Goal: Information Seeking & Learning: Check status

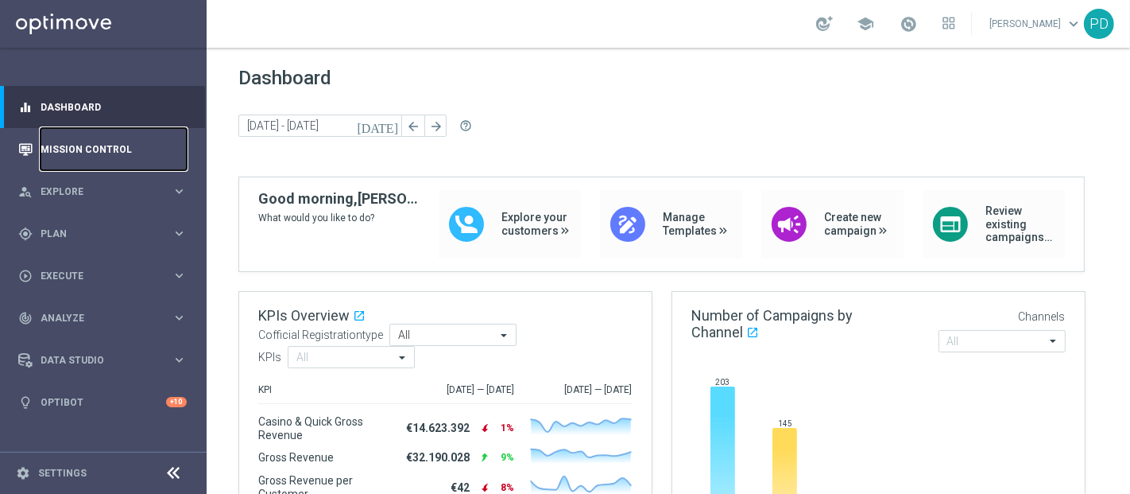
click at [100, 144] on link "Mission Control" at bounding box center [114, 149] width 146 height 42
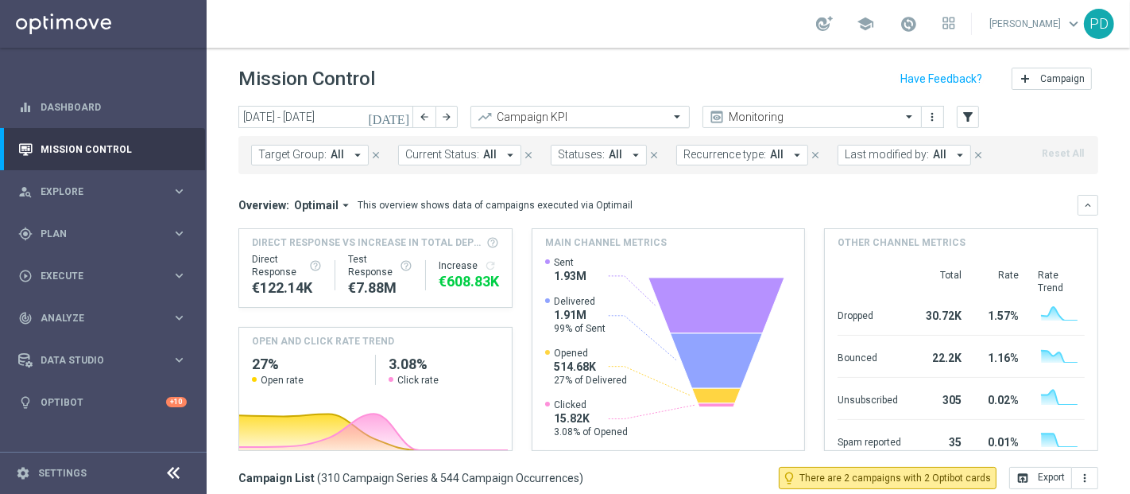
click at [676, 117] on span at bounding box center [679, 117] width 20 height 14
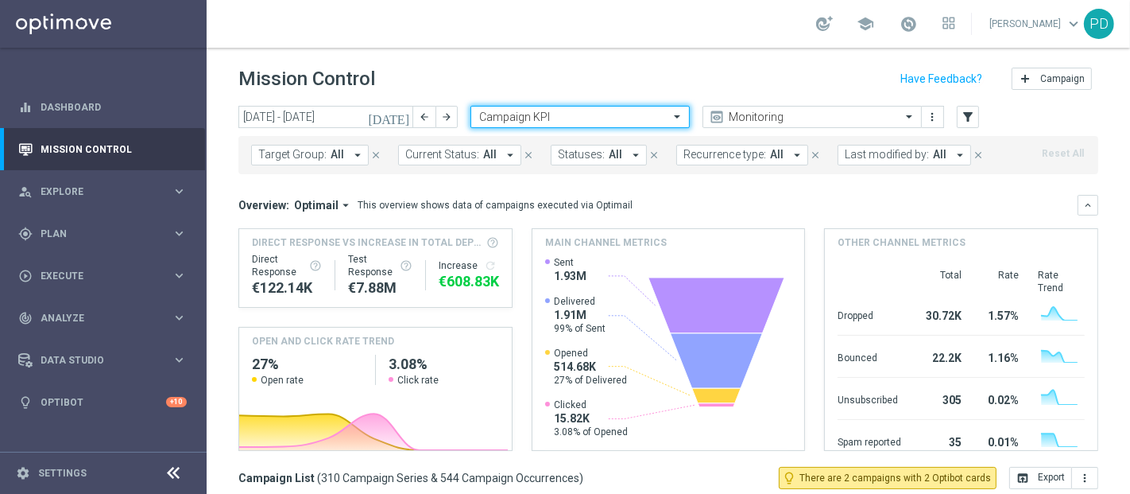
click at [676, 117] on span at bounding box center [679, 117] width 20 height 14
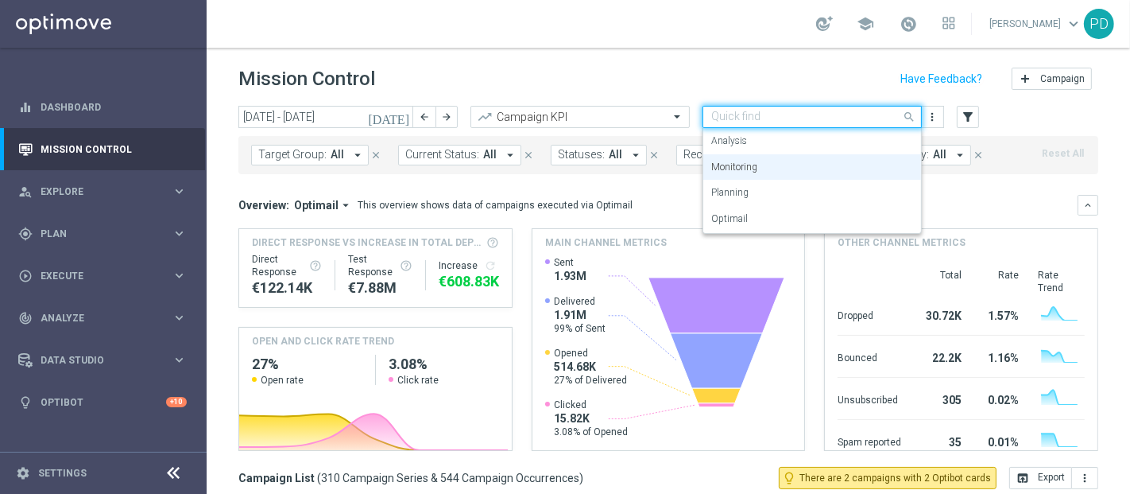
click at [909, 114] on span at bounding box center [911, 117] width 20 height 20
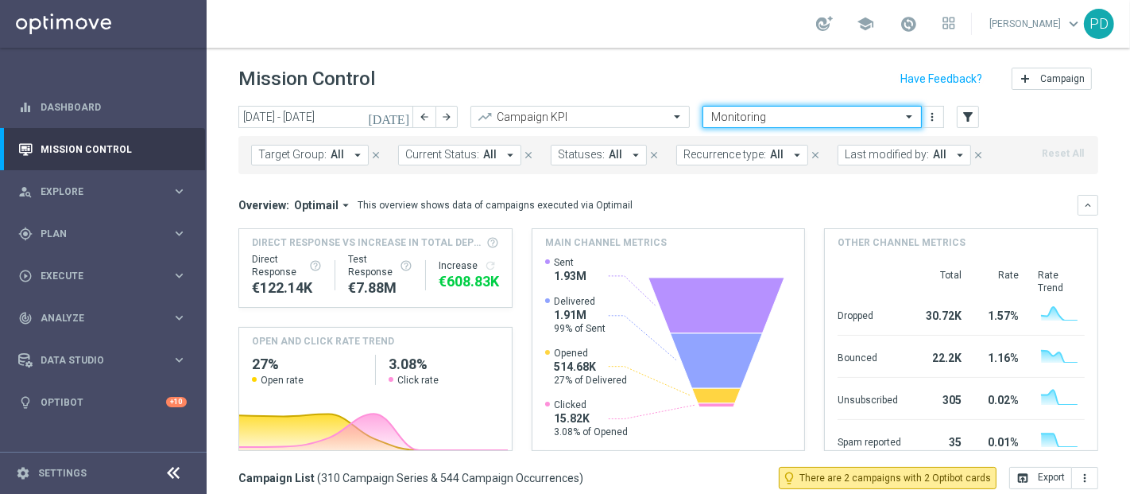
click at [909, 114] on span at bounding box center [911, 117] width 20 height 14
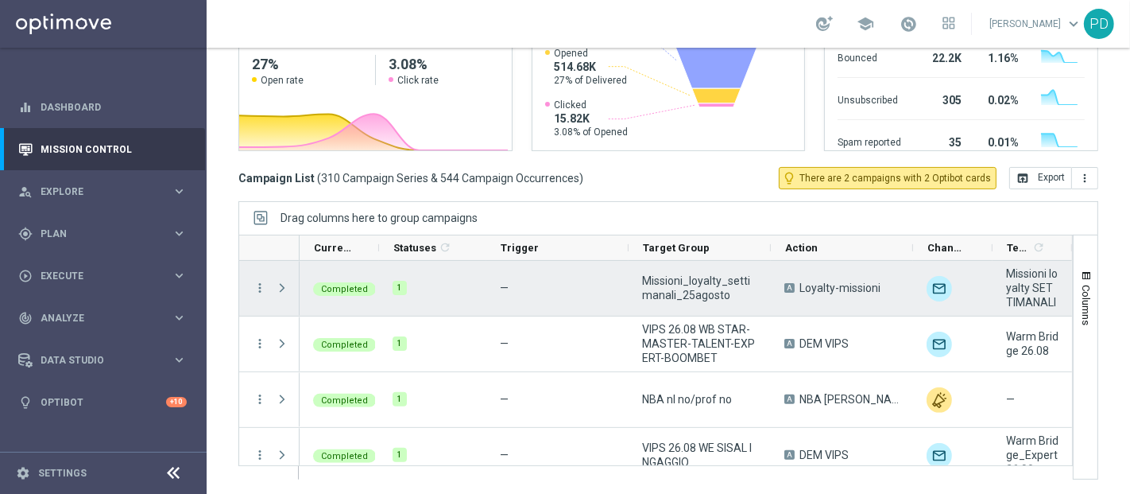
scroll to position [31, 0]
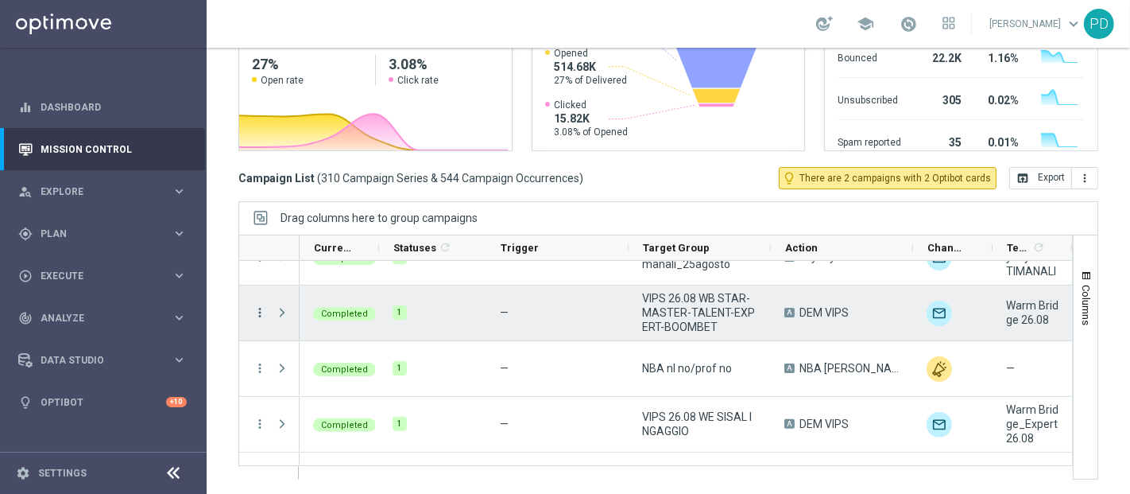
click at [258, 308] on icon "more_vert" at bounding box center [260, 312] width 14 height 14
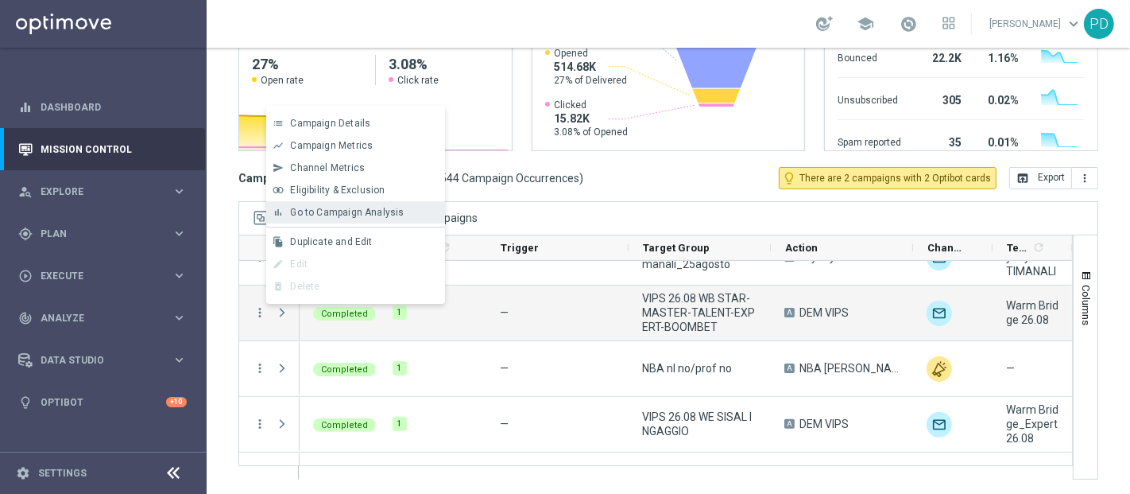
click at [333, 215] on span "Go to Campaign Analysis" at bounding box center [347, 212] width 114 height 11
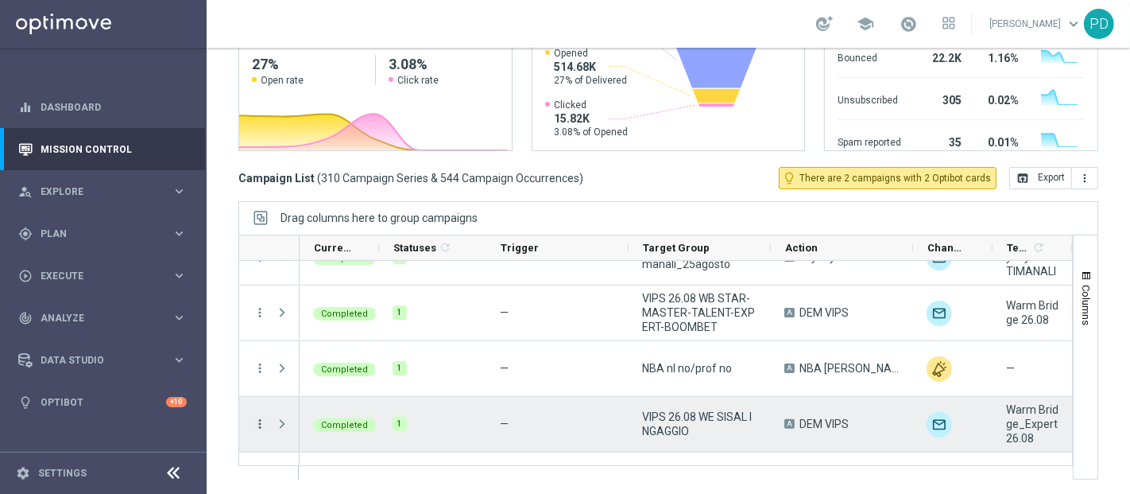
drag, startPoint x: 261, startPoint y: 430, endPoint x: 252, endPoint y: 428, distance: 8.9
click at [252, 428] on div "more_vert" at bounding box center [253, 424] width 29 height 55
click at [253, 428] on icon "more_vert" at bounding box center [260, 423] width 14 height 14
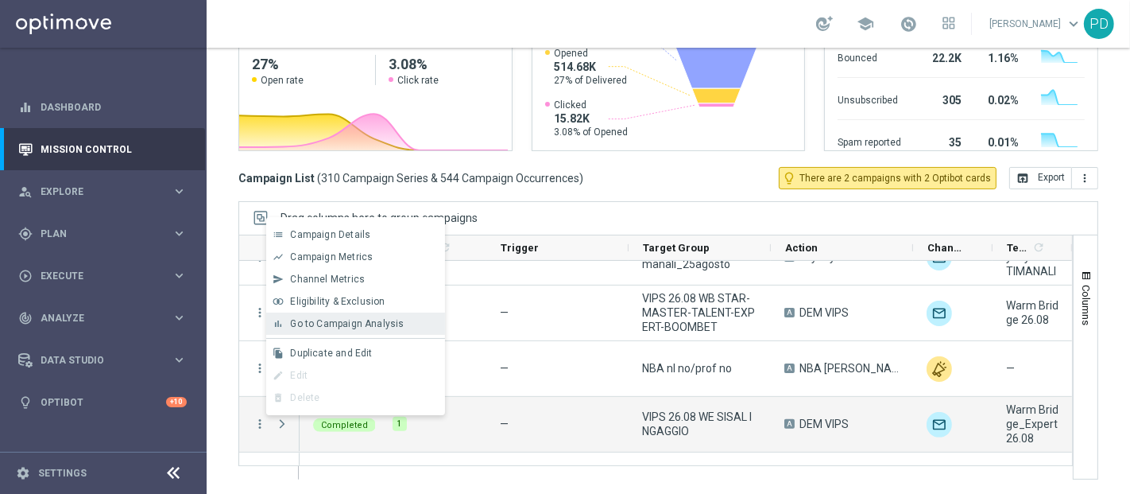
click at [326, 321] on span "Go to Campaign Analysis" at bounding box center [347, 323] width 114 height 11
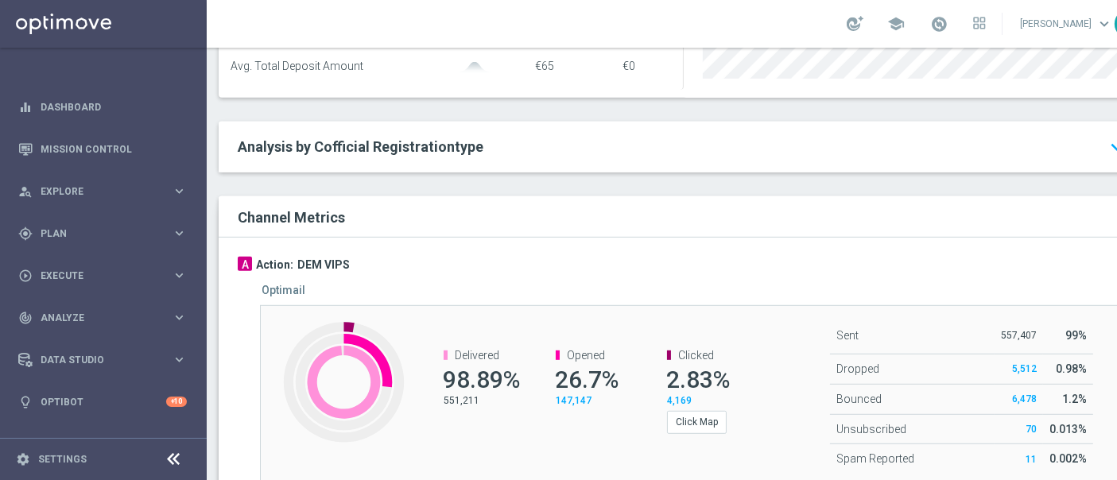
scroll to position [886, 0]
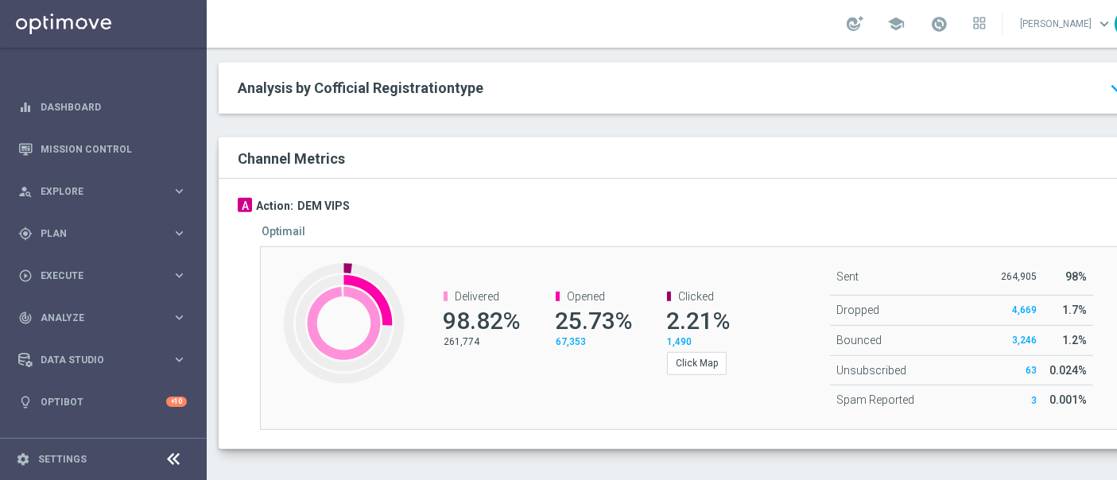
scroll to position [2, 0]
